Goal: Task Accomplishment & Management: Manage account settings

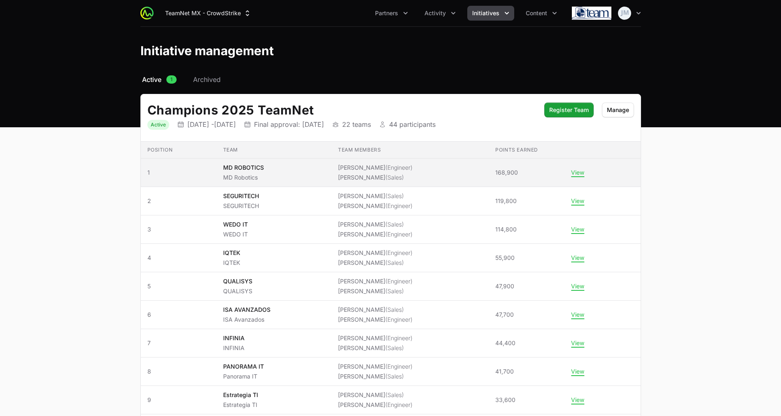
scroll to position [86, 0]
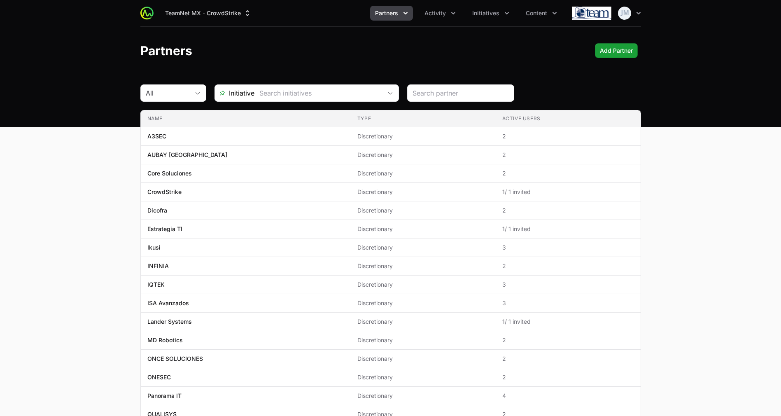
click at [400, 12] on button "Partners" at bounding box center [391, 13] width 43 height 15
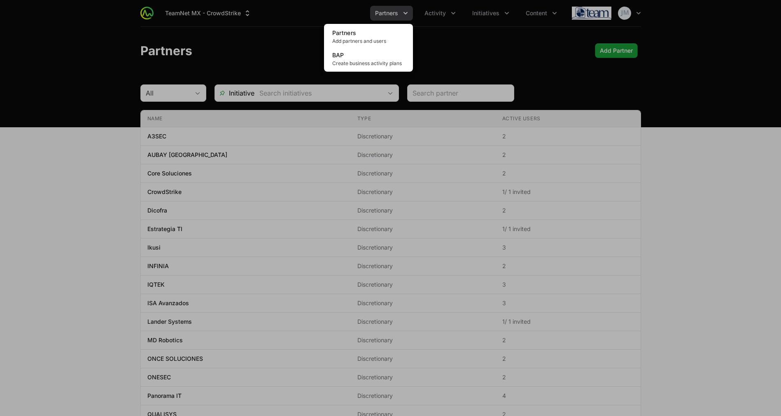
click at [430, 12] on div "Partners menu" at bounding box center [390, 208] width 781 height 416
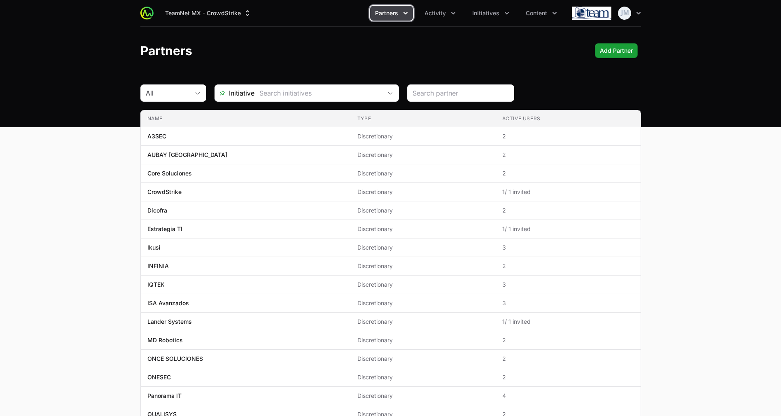
click at [430, 12] on span "Activity" at bounding box center [434, 13] width 21 height 8
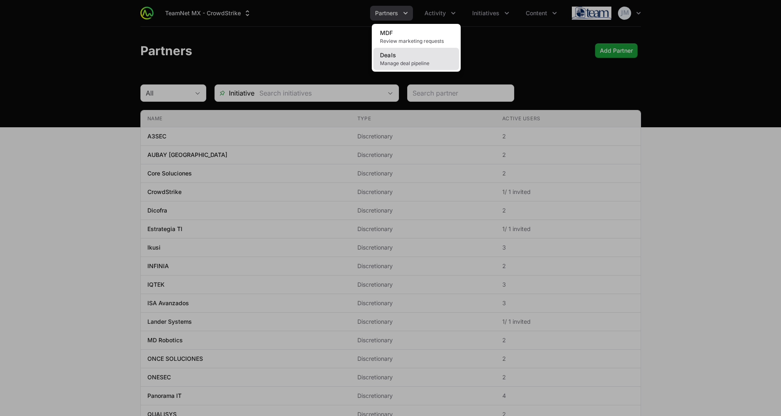
click at [397, 56] on link "Deals Manage deal pipeline" at bounding box center [416, 59] width 86 height 22
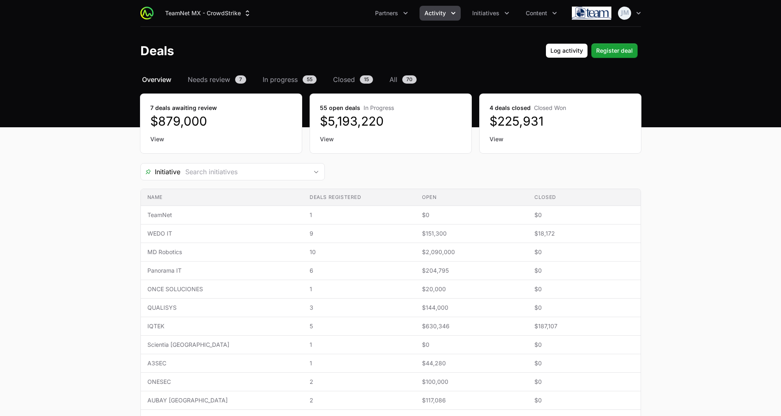
click at [153, 140] on link "View" at bounding box center [221, 139] width 142 height 8
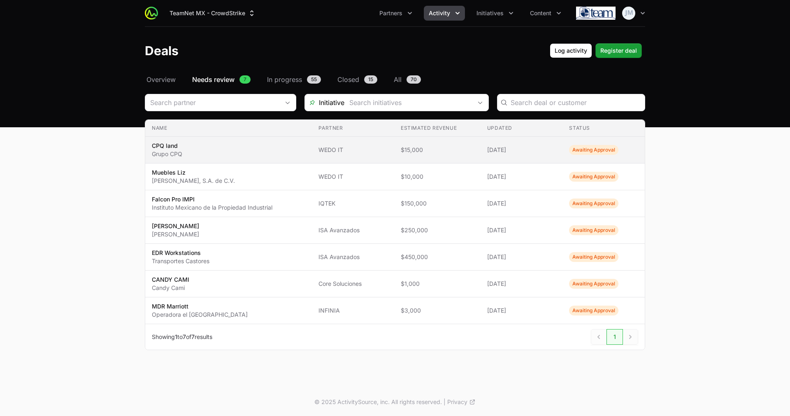
click at [215, 148] on span "CPQ land Grupo CPQ" at bounding box center [228, 150] width 153 height 16
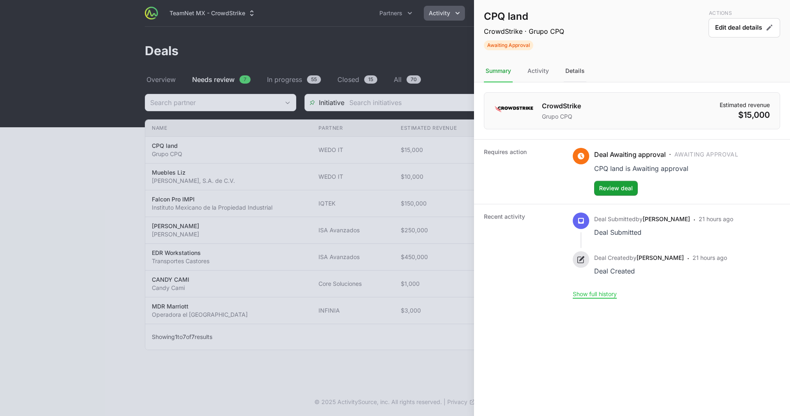
click at [572, 70] on div "Details" at bounding box center [575, 71] width 23 height 22
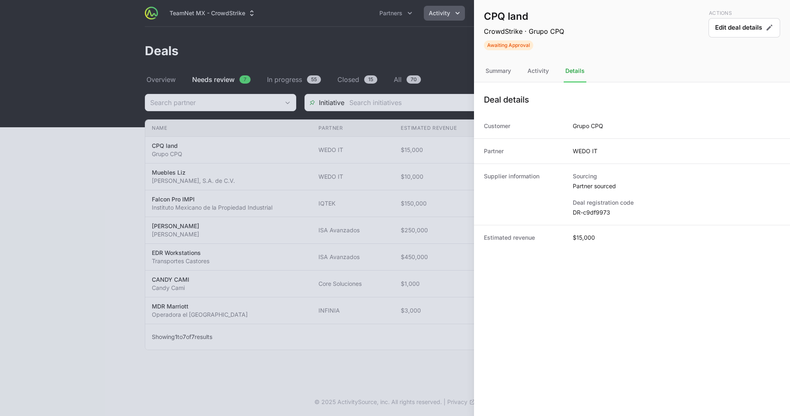
click at [592, 214] on dd "DR-c9df9973" at bounding box center [676, 212] width 207 height 8
copy dl "DR-c9df9973"
click at [296, 207] on div at bounding box center [395, 208] width 790 height 416
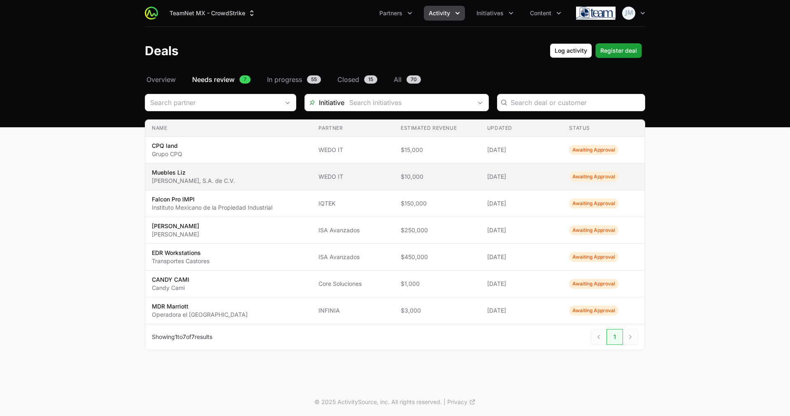
click at [240, 180] on span "Muebles [PERSON_NAME] [PERSON_NAME], S.A. de C.V." at bounding box center [228, 176] width 153 height 16
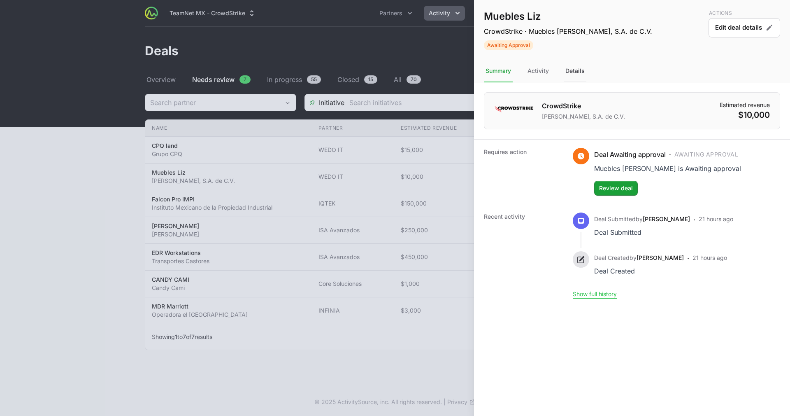
click at [580, 67] on div "Details" at bounding box center [575, 71] width 23 height 22
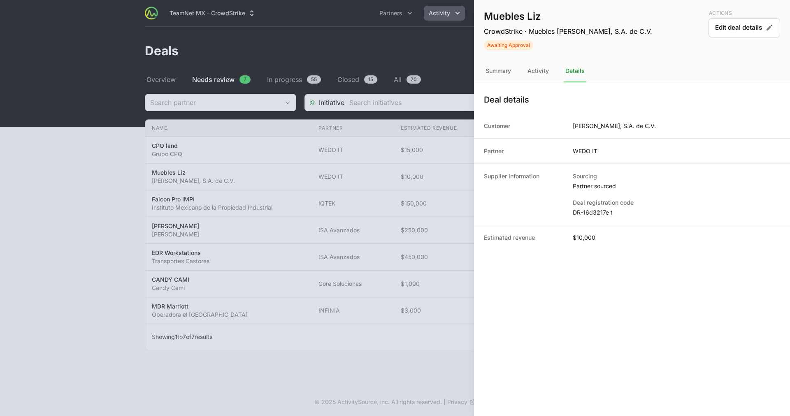
click at [585, 209] on dd "DR-16d3217e t" at bounding box center [676, 212] width 207 height 8
copy dl "DR-16d3217e t"
click at [339, 19] on div at bounding box center [395, 208] width 790 height 416
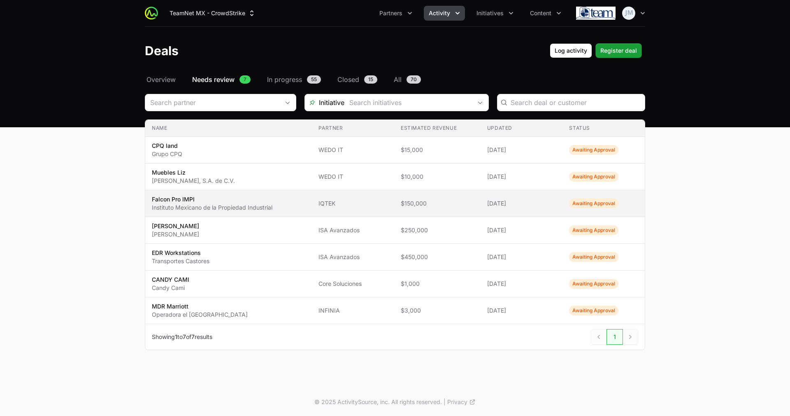
click at [251, 208] on p "Instituto Mexicano de la Propiedad Industrial" at bounding box center [212, 207] width 121 height 8
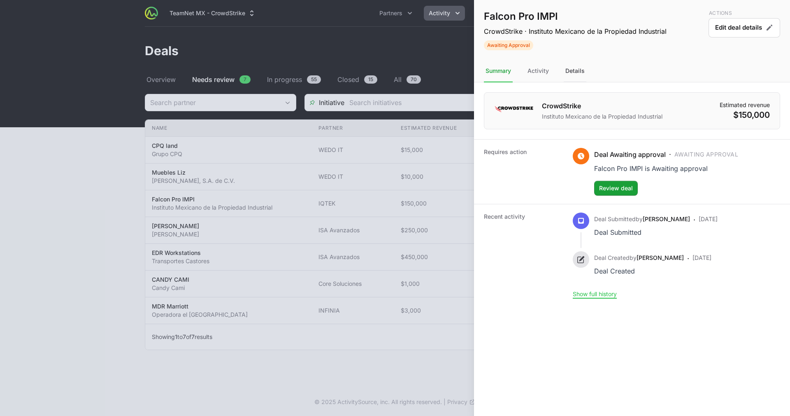
click at [583, 62] on div "Details" at bounding box center [575, 71] width 23 height 22
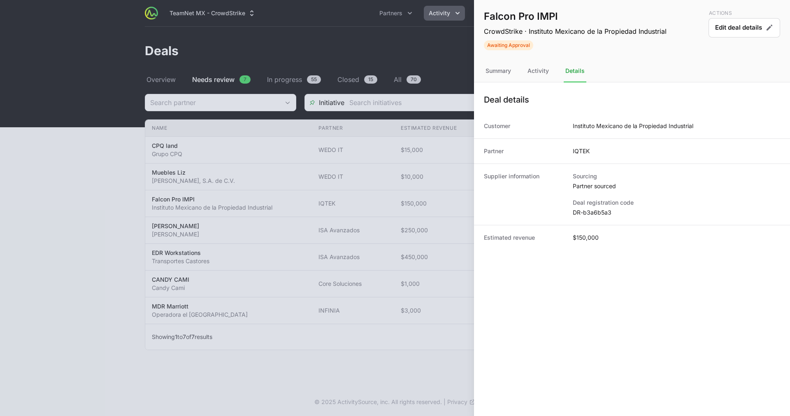
click at [591, 215] on dd "DR-b3a6b5a3" at bounding box center [676, 212] width 207 height 8
copy dl "DR-b3a6b5a3"
click at [289, 195] on div at bounding box center [395, 208] width 790 height 416
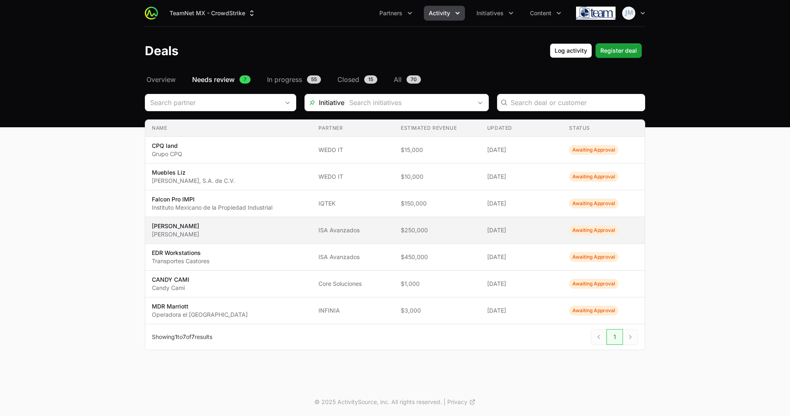
click at [216, 232] on span "EDR [PERSON_NAME] [PERSON_NAME]" at bounding box center [228, 230] width 153 height 16
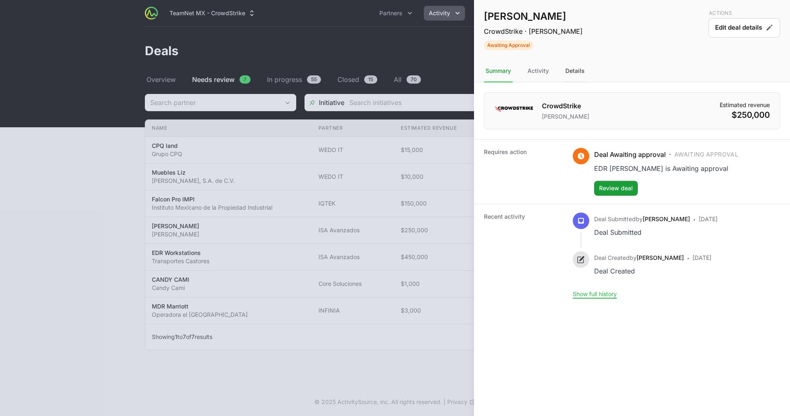
click at [571, 72] on div "Details" at bounding box center [575, 71] width 23 height 22
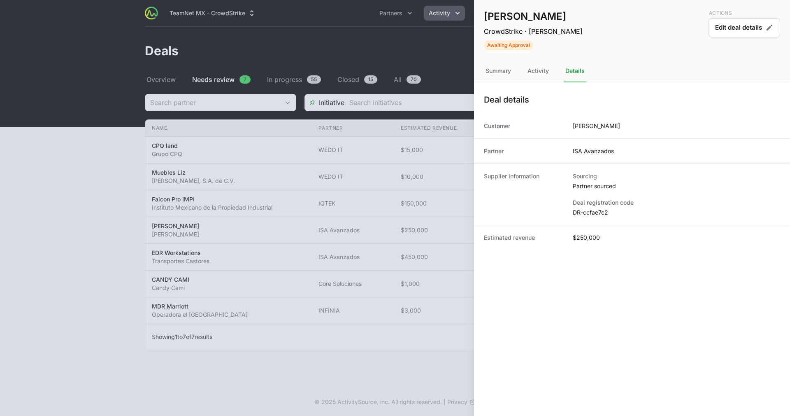
click at [603, 217] on div "Supplier information Sourcing Partner sourced Deal registration code DR-ccfae7c2" at bounding box center [632, 193] width 316 height 61
click at [602, 213] on dd "DR-ccfae7c2" at bounding box center [676, 212] width 207 height 8
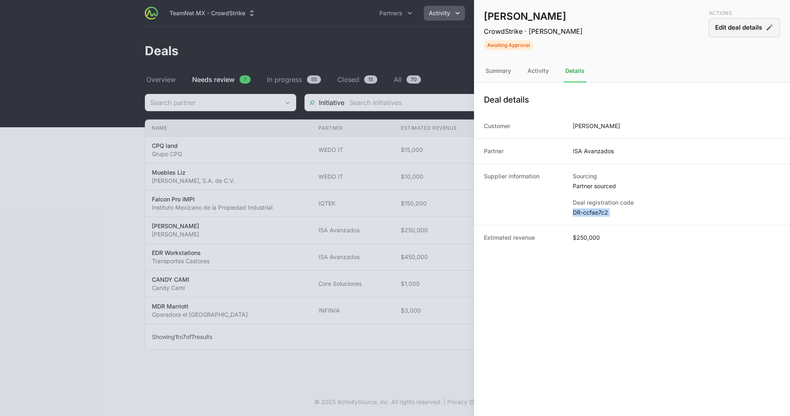
click at [746, 28] on button "Edit deal details" at bounding box center [745, 27] width 72 height 19
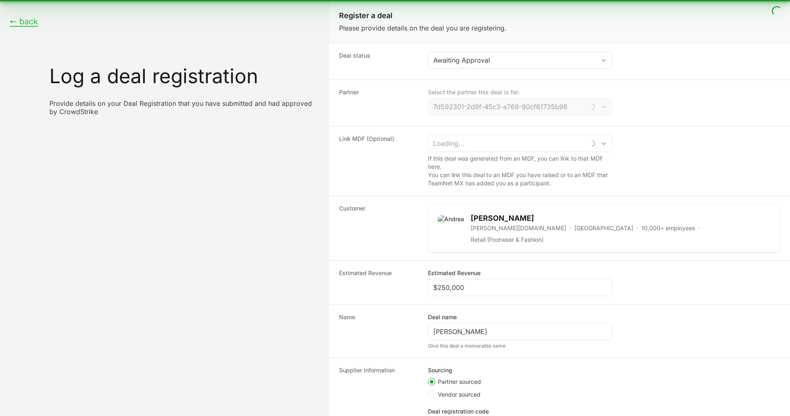
type input "ISA Avanzados"
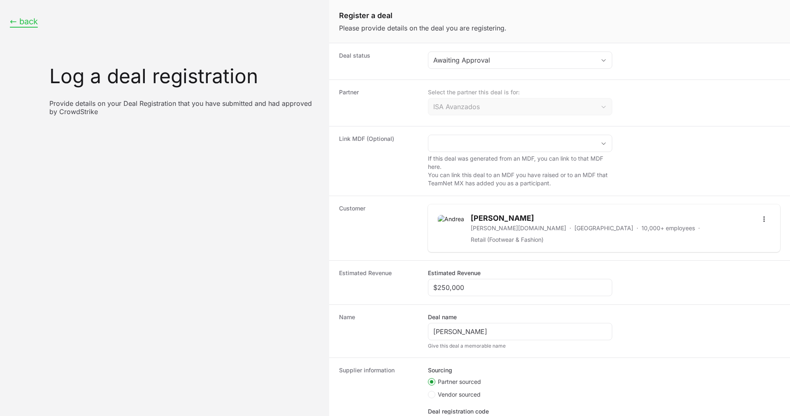
click at [33, 23] on button "← back" at bounding box center [24, 21] width 28 height 10
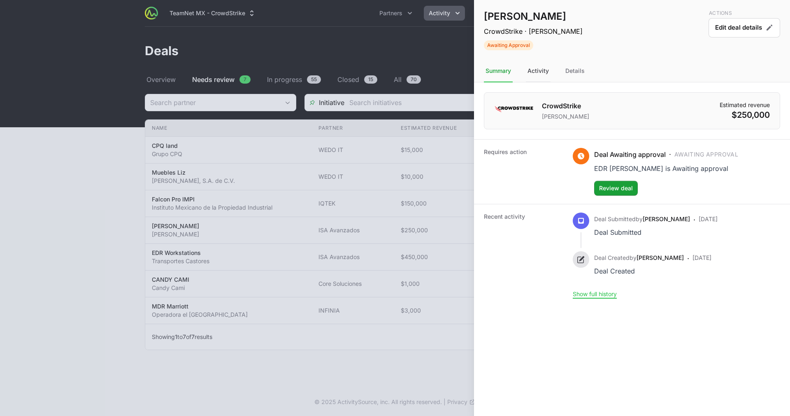
click at [540, 75] on div "Activity" at bounding box center [538, 71] width 25 height 22
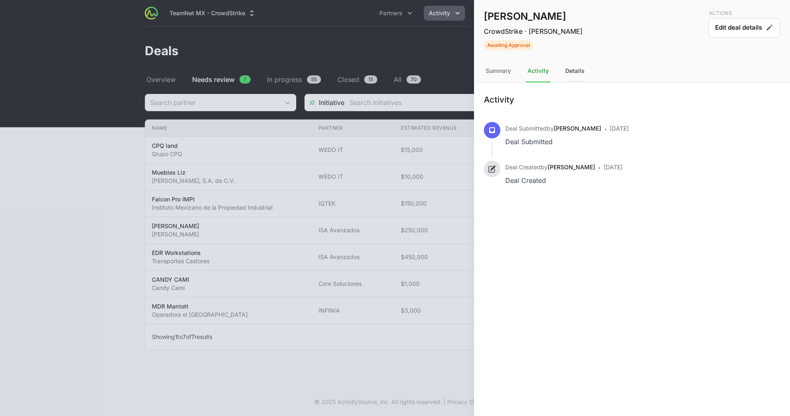
click at [583, 71] on div "Details" at bounding box center [575, 71] width 23 height 22
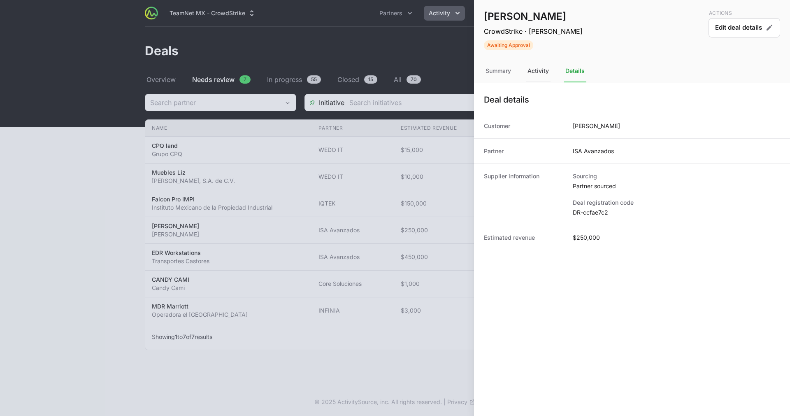
click at [540, 76] on div "Activity" at bounding box center [538, 71] width 25 height 22
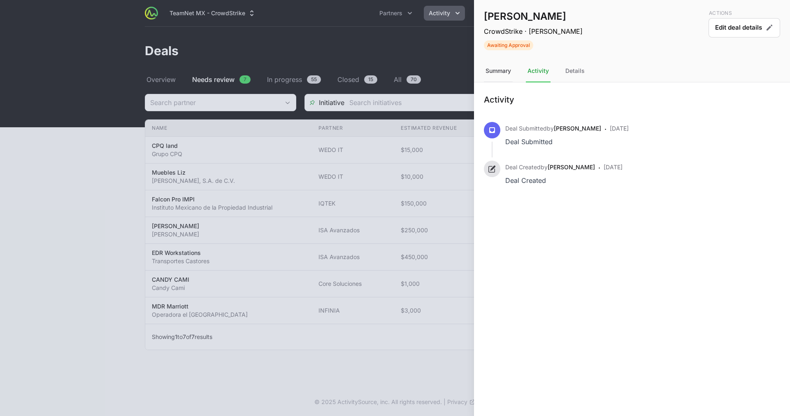
click at [502, 70] on div "Summary" at bounding box center [498, 71] width 29 height 22
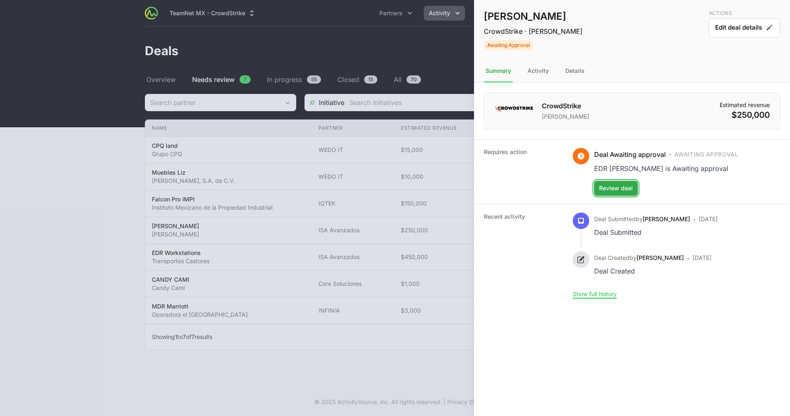
click at [611, 191] on span "Review deal" at bounding box center [616, 188] width 34 height 10
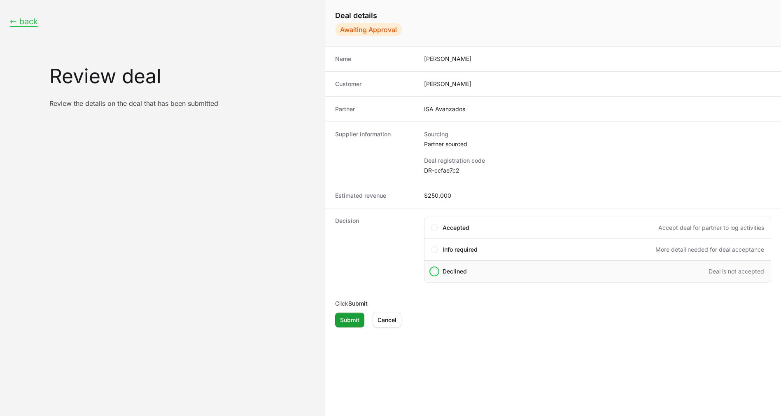
click at [431, 270] on span "Create deal form" at bounding box center [434, 271] width 7 height 7
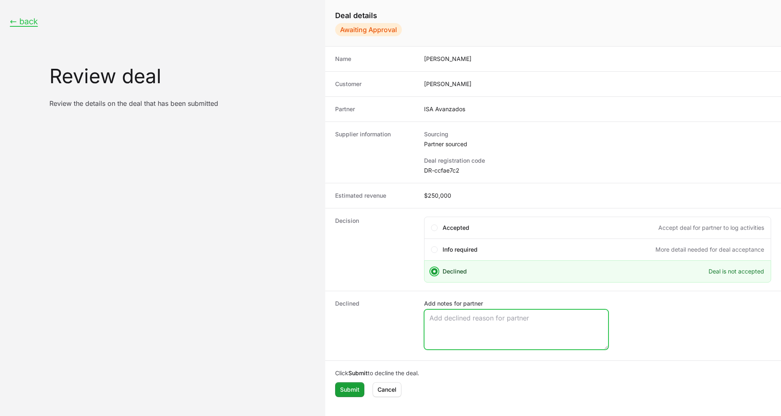
click at [449, 313] on textarea "Add notes for partner" at bounding box center [516, 329] width 184 height 40
paste textarea "DR Request: Date/Time [DATE] 3:31 PM"
click at [531, 345] on textarea "This deal is out of Apex timeline: DR Request: Date/Time [DATE] 3:31 PM You can…" at bounding box center [516, 329] width 184 height 40
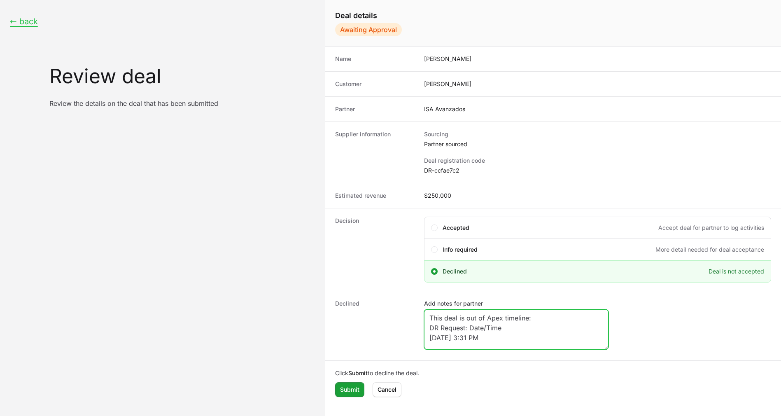
click at [541, 313] on textarea "This deal is out of Apex timeline: DR Request: Date/Time [DATE] 3:31 PM You can…" at bounding box center [516, 329] width 184 height 40
click at [530, 317] on textarea "This deal is out of Apex timeline: DR Request: Date/Time [DATE] 3:31 PM You can…" at bounding box center [516, 329] width 184 height 40
click at [505, 345] on textarea "This deal is out of Apex timeline ([DATE] -[DATE]) DR Request: Date/Time [DATE]…" at bounding box center [516, 329] width 184 height 40
click at [528, 343] on textarea "This deal is out of Apex timeline ([DATE] -[DATE]) DR Request: Date/Time of thi…" at bounding box center [516, 329] width 184 height 40
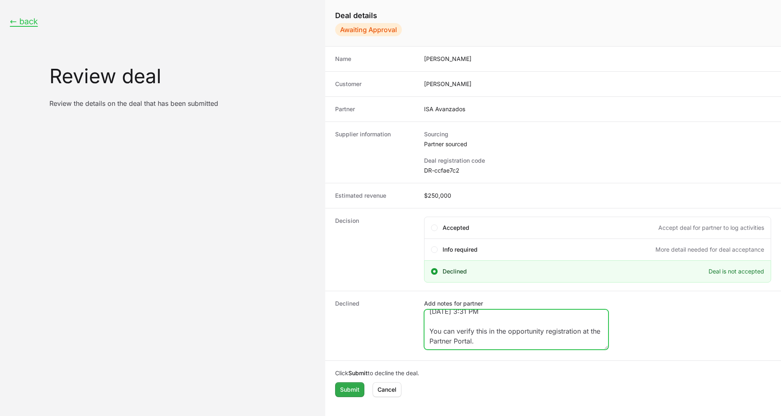
type textarea "This deal is out of Apex timeline ([DATE] -[DATE]) DR Request: Date/Time of thi…"
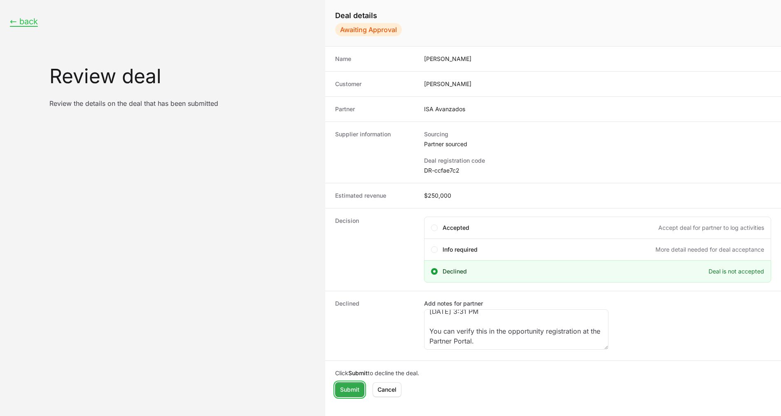
click at [346, 391] on span "Submit" at bounding box center [349, 389] width 19 height 10
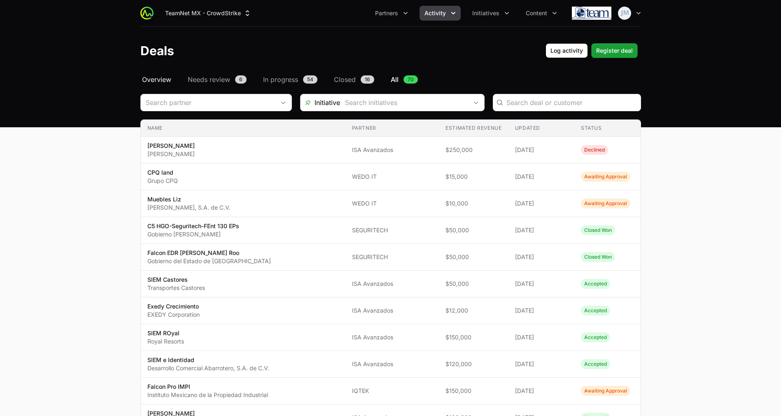
click at [158, 78] on span "Overview" at bounding box center [156, 79] width 29 height 10
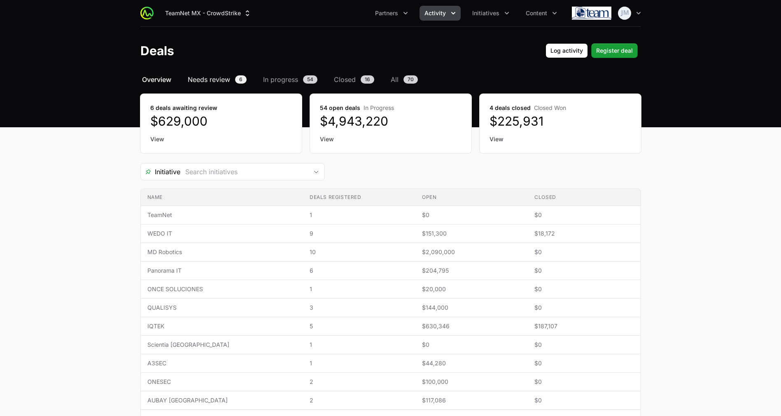
click at [214, 78] on span "Needs review" at bounding box center [209, 79] width 42 height 10
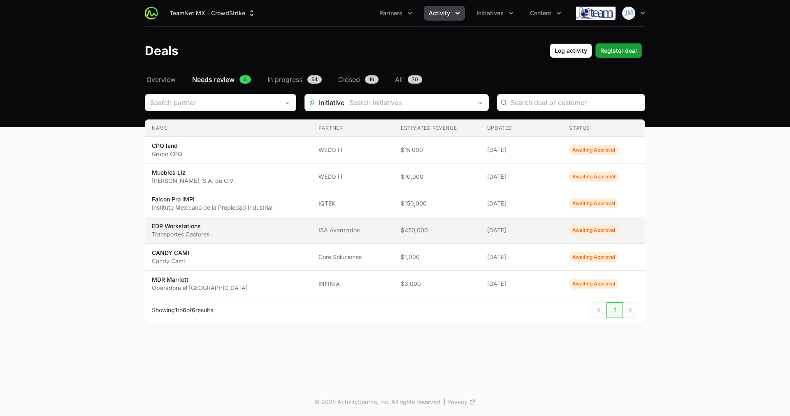
click at [241, 223] on span "EDR Workstations Transportes Castores" at bounding box center [228, 230] width 153 height 16
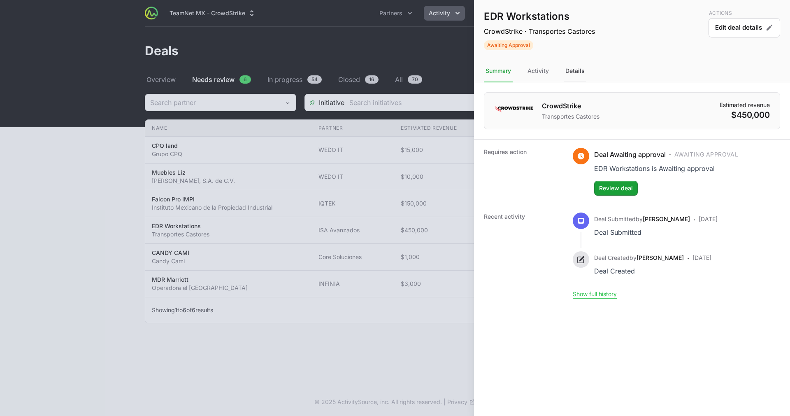
click at [567, 68] on div "Details" at bounding box center [575, 71] width 23 height 22
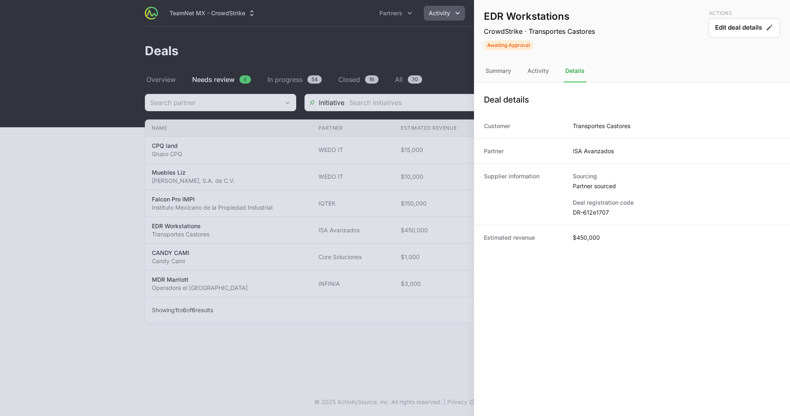
click at [595, 212] on dd "DR-612e1707" at bounding box center [676, 212] width 207 height 8
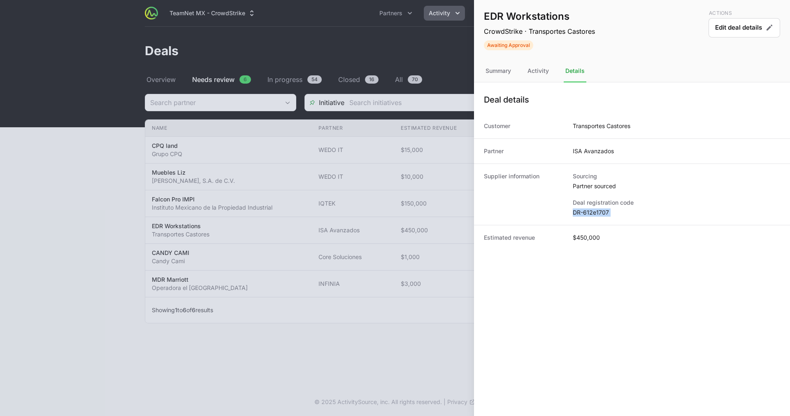
click at [595, 212] on dd "DR-612e1707" at bounding box center [676, 212] width 207 height 8
copy dl "DR-612e1707"
click at [587, 235] on dd "$450,000" at bounding box center [586, 237] width 27 height 8
click at [740, 28] on button "Edit deal details" at bounding box center [745, 27] width 72 height 19
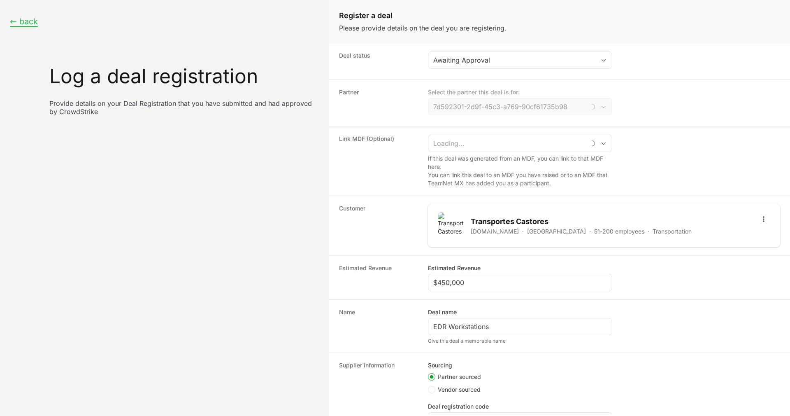
type input "ISA Avanzados"
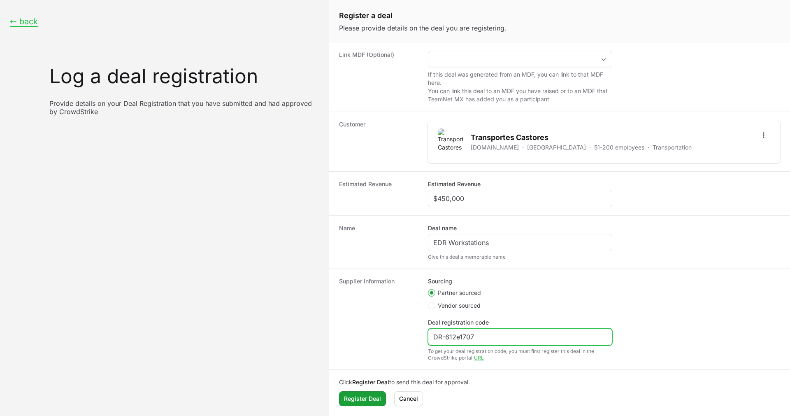
click at [456, 340] on input "DR-612e1707" at bounding box center [520, 337] width 174 height 10
click at [40, 21] on div "← back Log a deal registration Provide details on your Deal Registration that y…" at bounding box center [164, 66] width 329 height 132
click at [32, 21] on button "← back" at bounding box center [24, 21] width 28 height 10
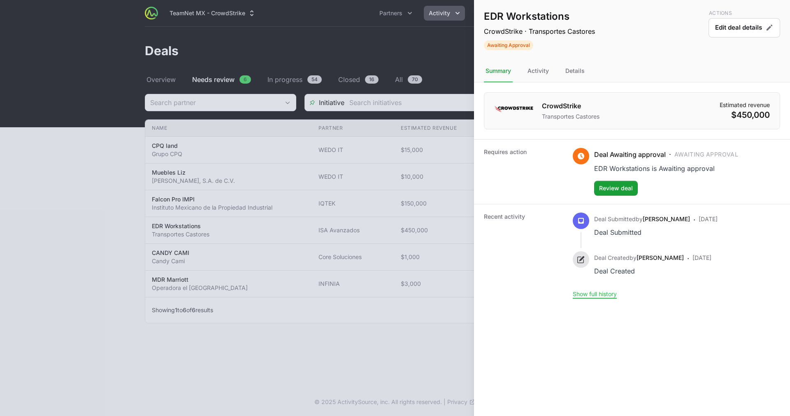
click at [284, 185] on div at bounding box center [395, 208] width 790 height 416
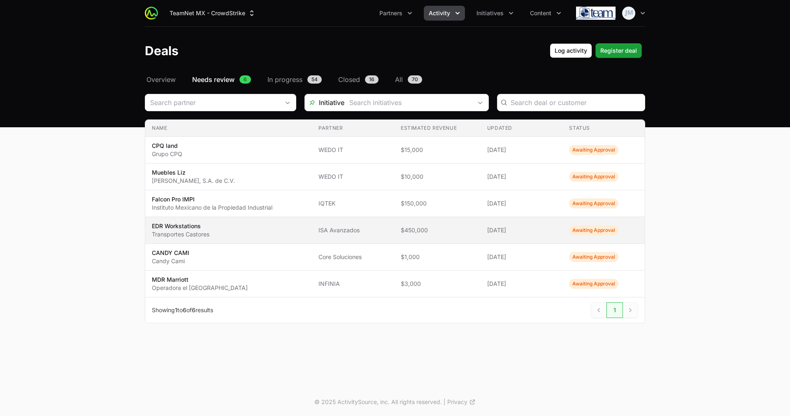
click at [244, 228] on span "EDR Workstations Transportes Castores" at bounding box center [228, 230] width 153 height 16
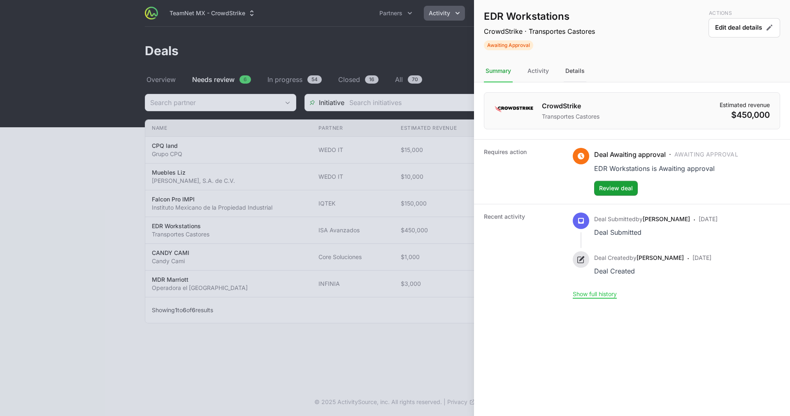
click at [572, 69] on div "Details" at bounding box center [575, 71] width 23 height 22
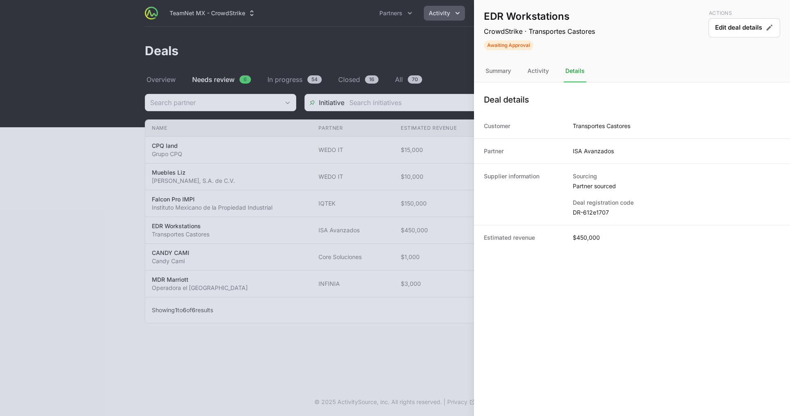
click at [589, 211] on dd "DR-612e1707" at bounding box center [676, 212] width 207 height 8
copy dd "612e1707"
click at [571, 213] on div "Supplier information Sourcing Partner sourced Deal registration code DR-612e1707" at bounding box center [632, 193] width 316 height 61
click at [578, 211] on dd "DR-612e1707" at bounding box center [676, 212] width 207 height 8
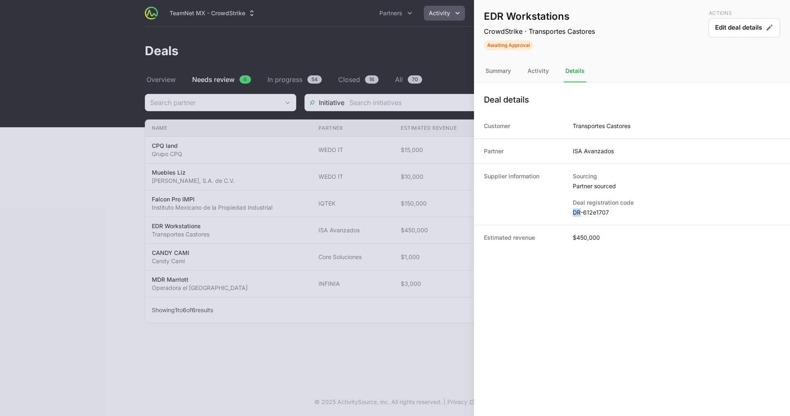
click at [578, 211] on dd "DR-612e1707" at bounding box center [676, 212] width 207 height 8
copy dl "DR-612e1707"
click at [351, 65] on div at bounding box center [395, 208] width 790 height 416
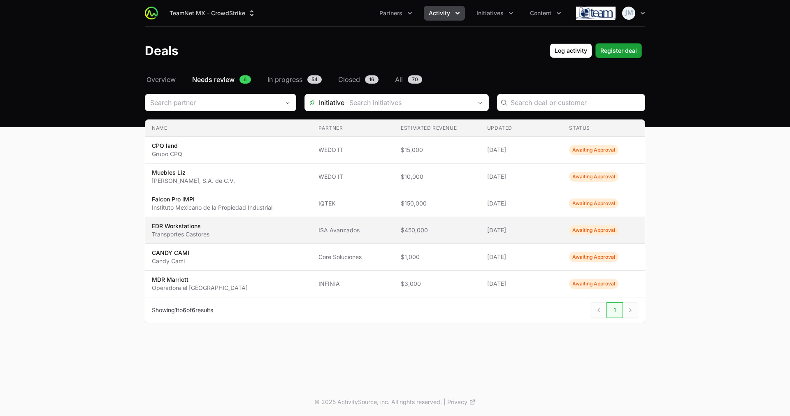
click at [220, 229] on span "EDR Workstations Transportes Castores" at bounding box center [228, 230] width 153 height 16
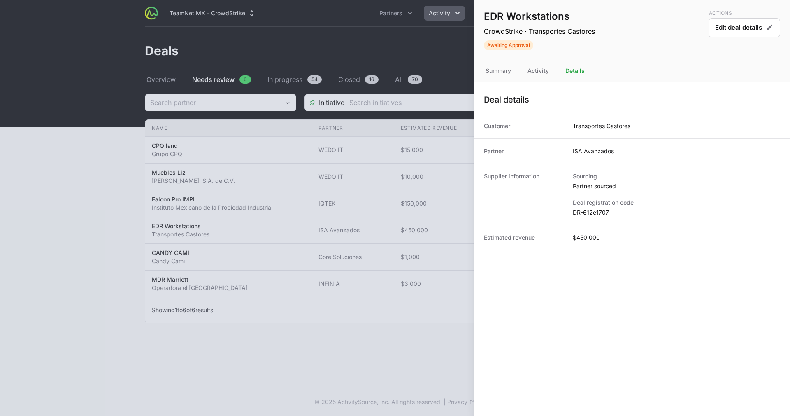
click at [405, 61] on div at bounding box center [395, 208] width 790 height 416
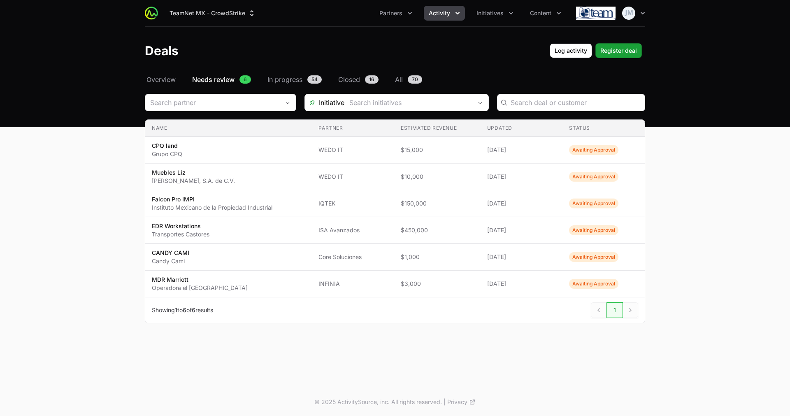
click at [126, 367] on div "TeamNet MX - CrowdStrike Partners Activity Initiatives Content Open user menu O…" at bounding box center [395, 194] width 790 height 388
